Goal: Information Seeking & Learning: Find specific fact

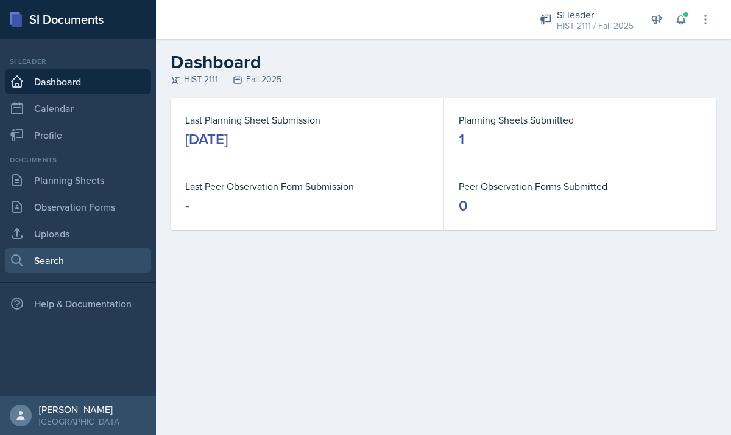
click at [63, 265] on link "Search" at bounding box center [78, 260] width 146 height 24
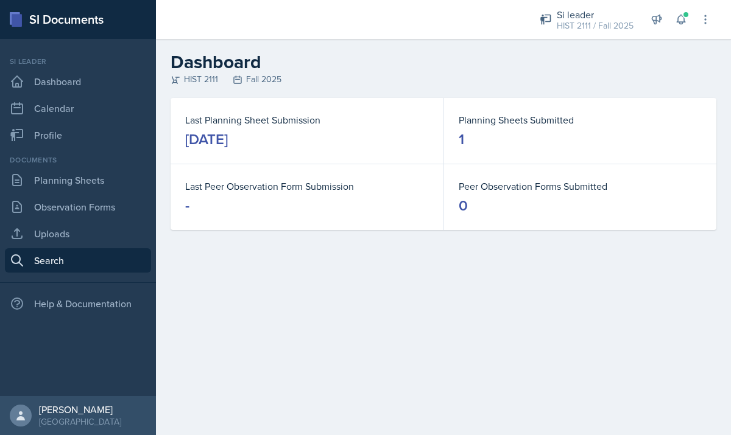
select select "all"
select select "1"
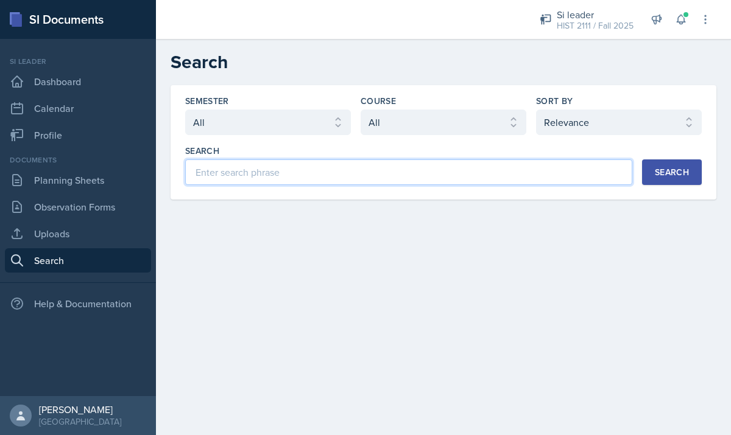
click at [244, 169] on input at bounding box center [408, 173] width 447 height 26
type input "s"
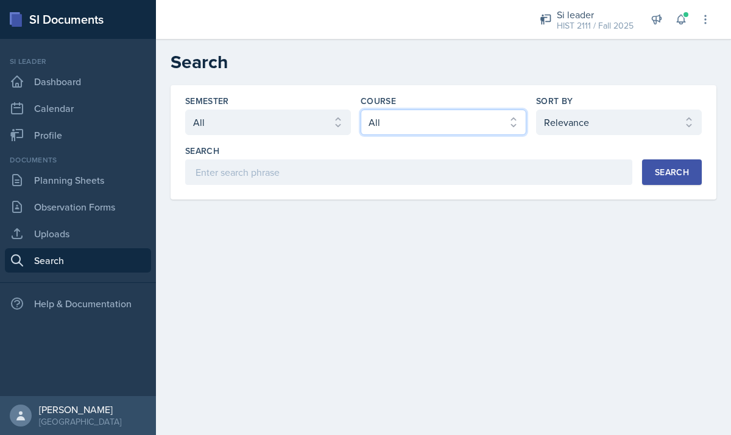
click at [406, 131] on select "Select course All ACCT 2101 ACCT 2102 ACCT 4050 ANTH 1102 ANTH 3301 ARCH 1000 A…" at bounding box center [443, 123] width 166 height 26
select select "4b35a4de-7cc5-41bb-ac1b-ec0866e1a687"
click at [360, 110] on select "Select course All ACCT 2101 ACCT 2102 ACCT 4050 ANTH 1102 ANTH 3301 ARCH 1000 A…" at bounding box center [443, 123] width 166 height 26
click at [661, 179] on button "Search" at bounding box center [672, 173] width 60 height 26
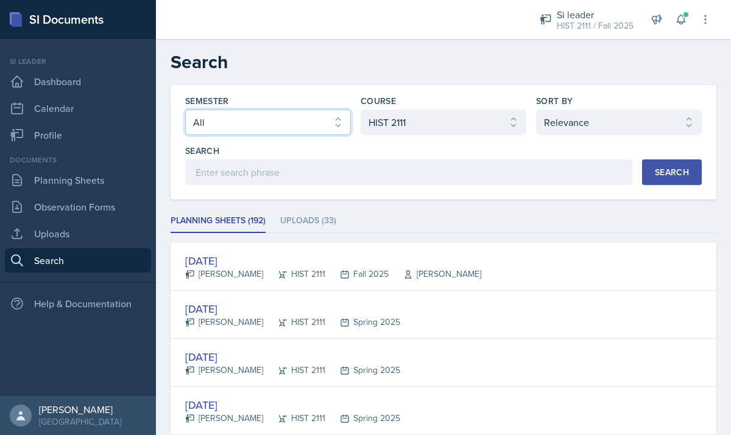
click at [306, 119] on select "Select semester All Fall 2025 Summer 2025 Spring 2025 Fall 2024 Summer 2024 Spr…" at bounding box center [268, 123] width 166 height 26
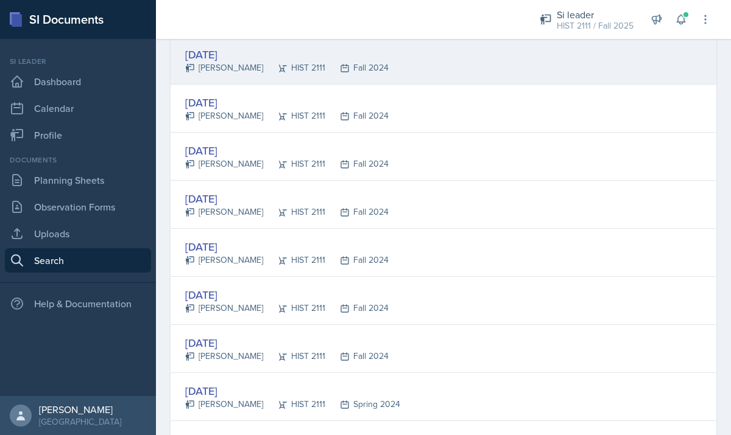
scroll to position [784, 0]
click at [225, 56] on div "[DATE]" at bounding box center [286, 54] width 203 height 16
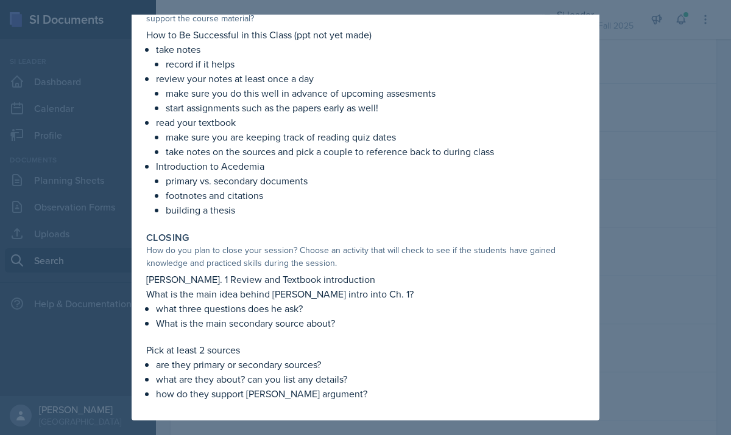
scroll to position [248, 0]
click at [83, 139] on div at bounding box center [365, 217] width 731 height 435
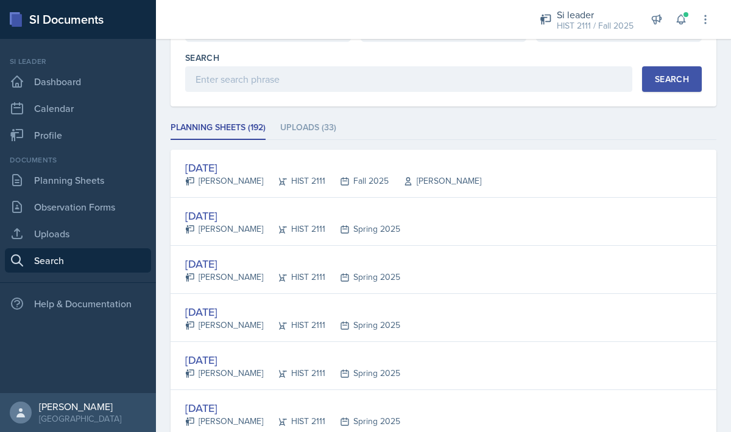
scroll to position [93, 0]
